Goal: Information Seeking & Learning: Find contact information

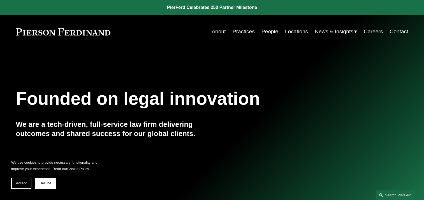
click at [269, 32] on link "People" at bounding box center [269, 31] width 17 height 11
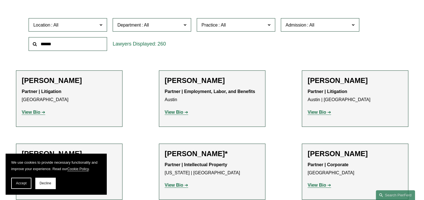
scroll to position [175, 0]
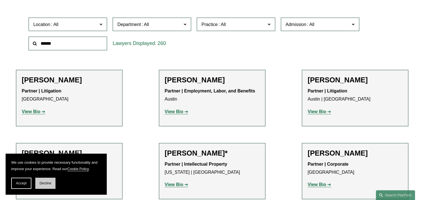
click at [41, 184] on span "Decline" at bounding box center [45, 184] width 12 height 4
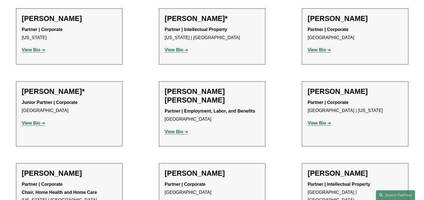
scroll to position [340, 0]
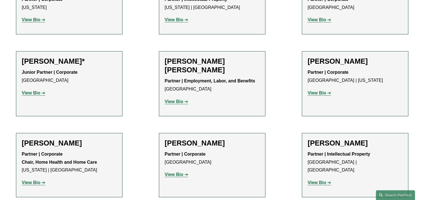
click at [80, 59] on h2 "Jarrod Anderson*" at bounding box center [69, 61] width 95 height 9
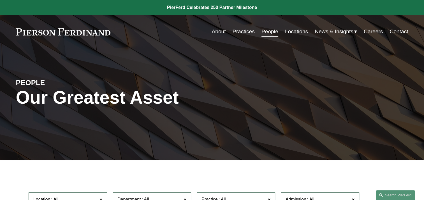
click at [298, 30] on link "Locations" at bounding box center [296, 31] width 23 height 11
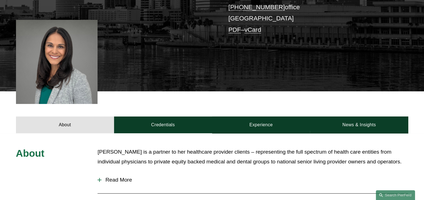
scroll to position [114, 0]
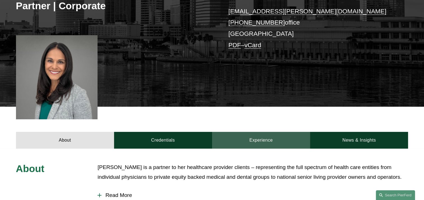
click at [274, 147] on link "Experience" at bounding box center [261, 140] width 98 height 17
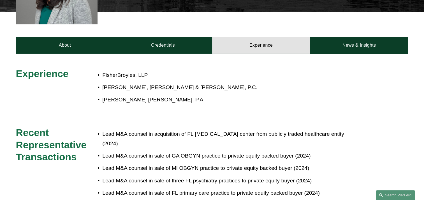
scroll to position [212, 0]
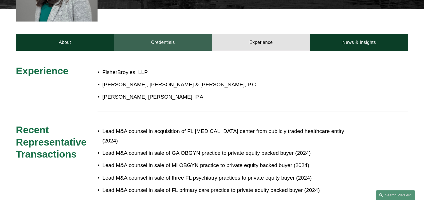
click at [176, 46] on link "Credentials" at bounding box center [163, 42] width 98 height 17
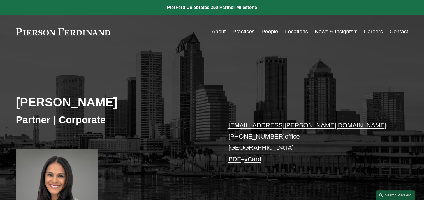
scroll to position [129, 0]
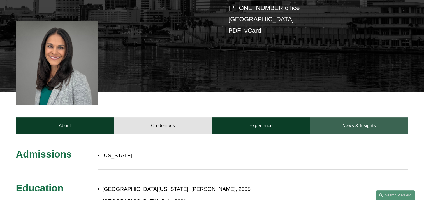
click at [332, 121] on link "News & Insights" at bounding box center [359, 126] width 98 height 17
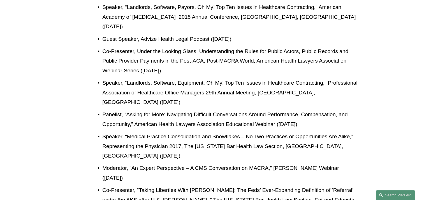
scroll to position [429, 0]
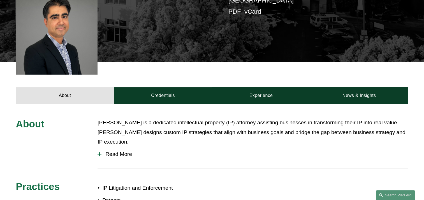
scroll to position [193, 0]
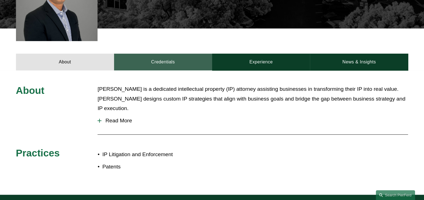
click at [153, 66] on link "Credentials" at bounding box center [163, 62] width 98 height 17
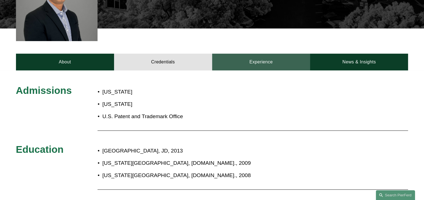
click at [275, 65] on link "Experience" at bounding box center [261, 62] width 98 height 17
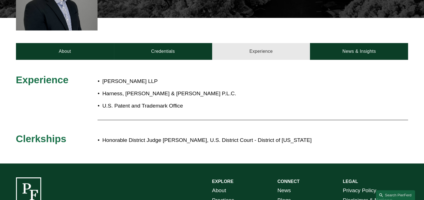
scroll to position [204, 0]
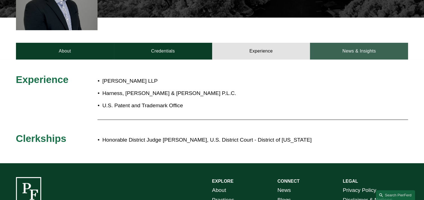
click at [332, 59] on link "News & Insights" at bounding box center [359, 51] width 98 height 17
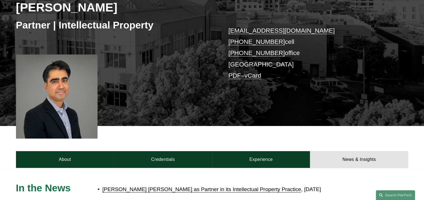
scroll to position [94, 0]
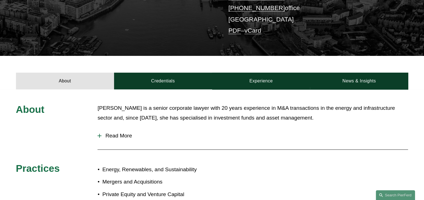
scroll to position [152, 0]
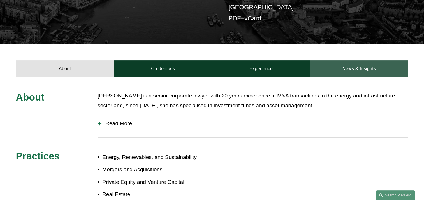
click at [336, 68] on link "News & Insights" at bounding box center [359, 68] width 98 height 17
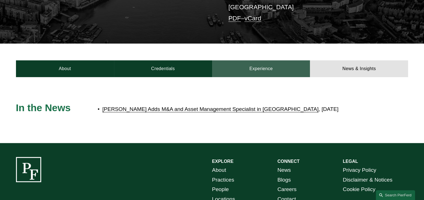
click at [263, 70] on link "Experience" at bounding box center [261, 68] width 98 height 17
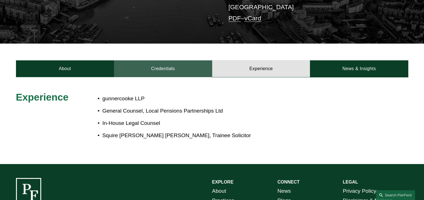
click at [168, 72] on link "Credentials" at bounding box center [163, 68] width 98 height 17
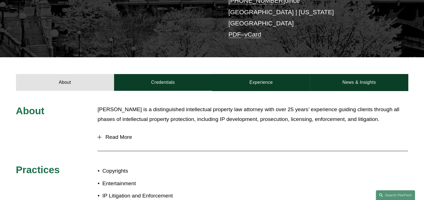
scroll to position [147, 0]
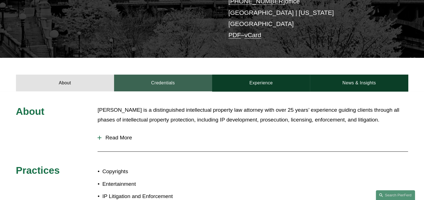
click at [158, 75] on link "Credentials" at bounding box center [163, 83] width 98 height 17
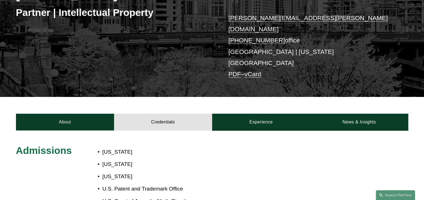
scroll to position [102, 0]
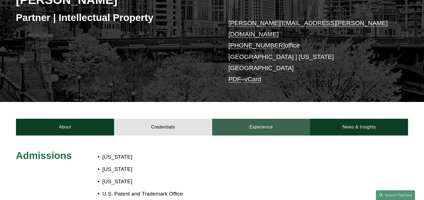
click at [252, 119] on link "Experience" at bounding box center [261, 127] width 98 height 17
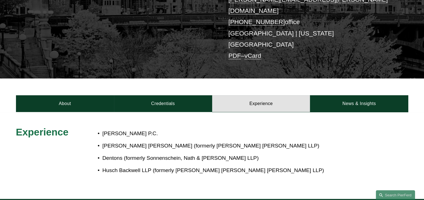
scroll to position [127, 0]
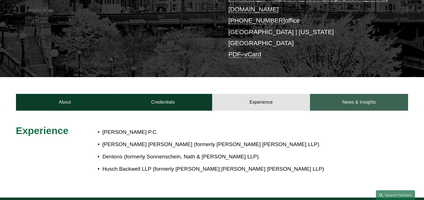
click at [358, 94] on link "News & Insights" at bounding box center [359, 102] width 98 height 17
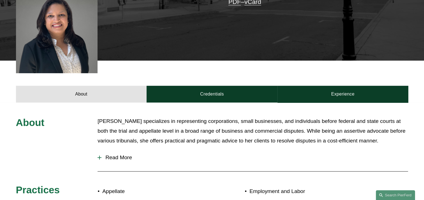
scroll to position [182, 0]
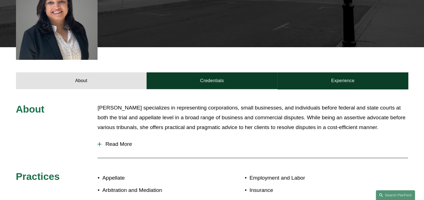
click at [240, 90] on div "About [PERSON_NAME] specializes in representing corporations, small businesses,…" at bounding box center [212, 170] width 424 height 163
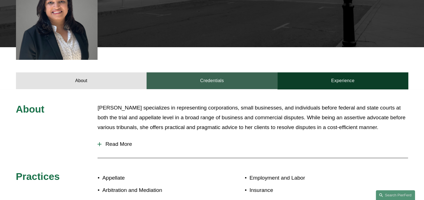
click at [216, 82] on link "Credentials" at bounding box center [211, 80] width 131 height 17
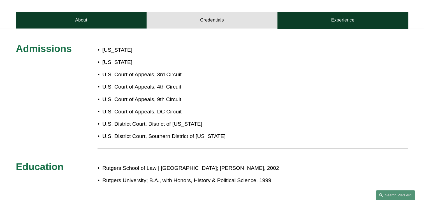
scroll to position [251, 0]
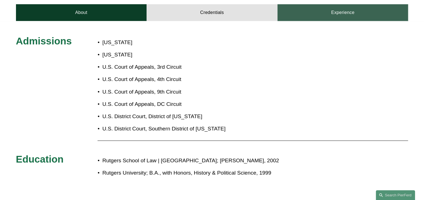
click at [328, 18] on link "Experience" at bounding box center [342, 12] width 131 height 17
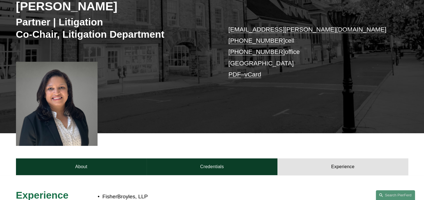
scroll to position [96, 0]
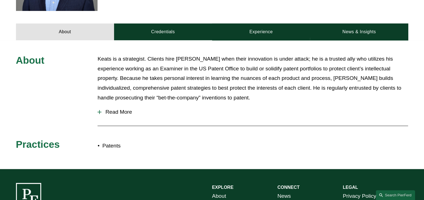
scroll to position [223, 0]
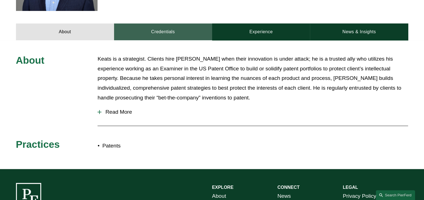
click at [167, 38] on link "Credentials" at bounding box center [163, 32] width 98 height 17
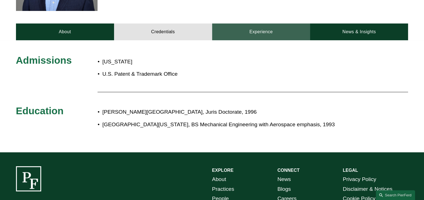
click at [273, 31] on link "Experience" at bounding box center [261, 32] width 98 height 17
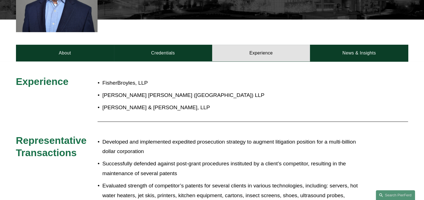
scroll to position [200, 0]
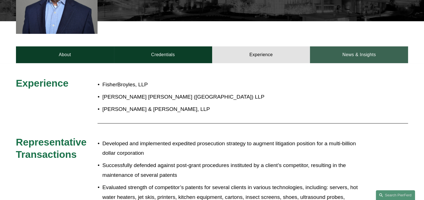
click at [351, 53] on link "News & Insights" at bounding box center [359, 54] width 98 height 17
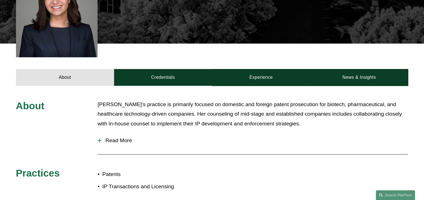
scroll to position [212, 0]
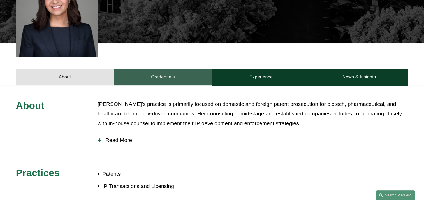
click at [170, 74] on link "Credentials" at bounding box center [163, 77] width 98 height 17
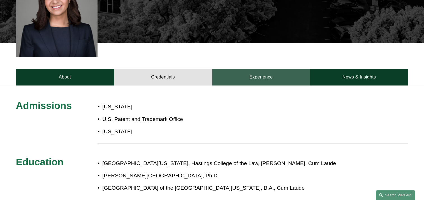
click at [300, 69] on link "Experience" at bounding box center [261, 77] width 98 height 17
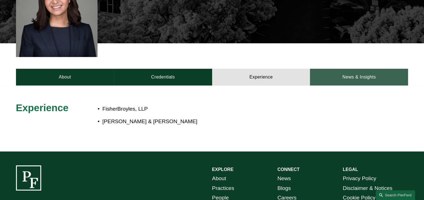
click at [337, 69] on link "News & Insights" at bounding box center [359, 77] width 98 height 17
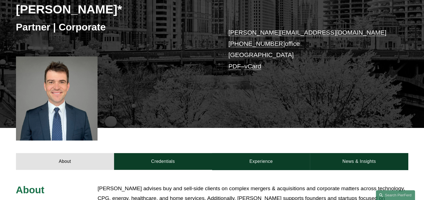
scroll to position [92, 0]
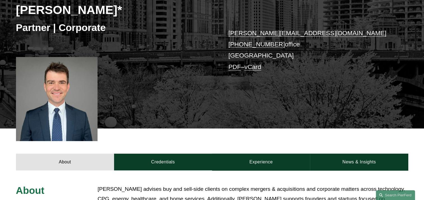
click at [113, 6] on h2 "Connor Slivocka*" at bounding box center [114, 10] width 196 height 15
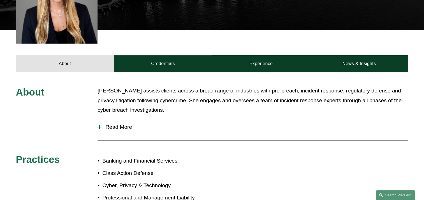
scroll to position [224, 0]
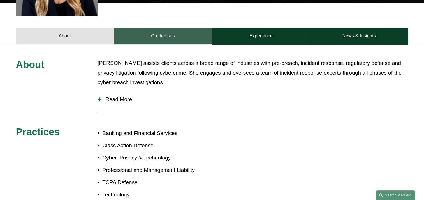
click at [166, 30] on link "Credentials" at bounding box center [163, 36] width 98 height 17
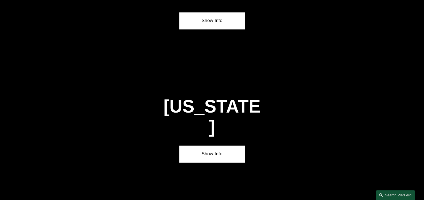
scroll to position [754, 0]
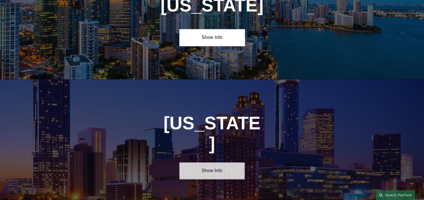
drag, startPoint x: 201, startPoint y: 152, endPoint x: 201, endPoint y: 149, distance: 3.4
click at [201, 163] on link "Show Info" at bounding box center [211, 171] width 65 height 17
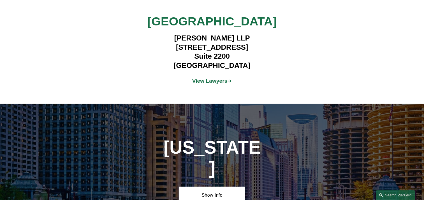
scroll to position [928, 0]
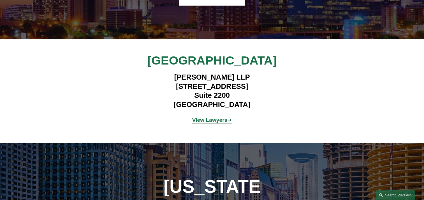
click at [202, 117] on strong "View Lawyers" at bounding box center [209, 120] width 35 height 6
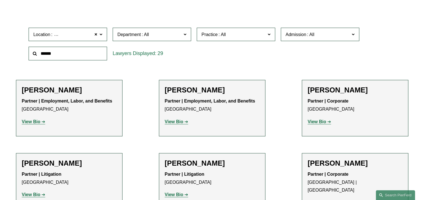
scroll to position [165, 0]
